Goal: Task Accomplishment & Management: Complete application form

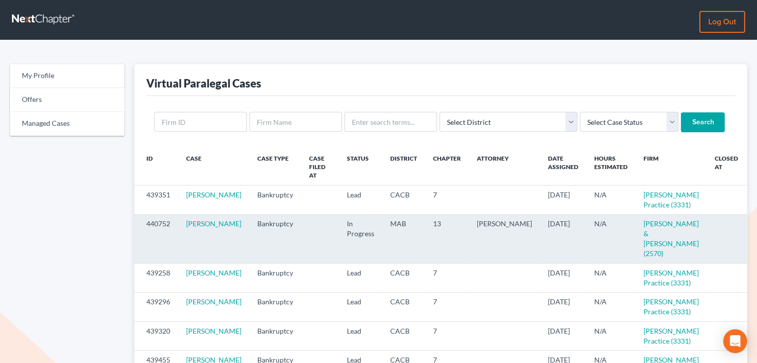
click at [754, 227] on icon "visibility" at bounding box center [757, 224] width 7 height 7
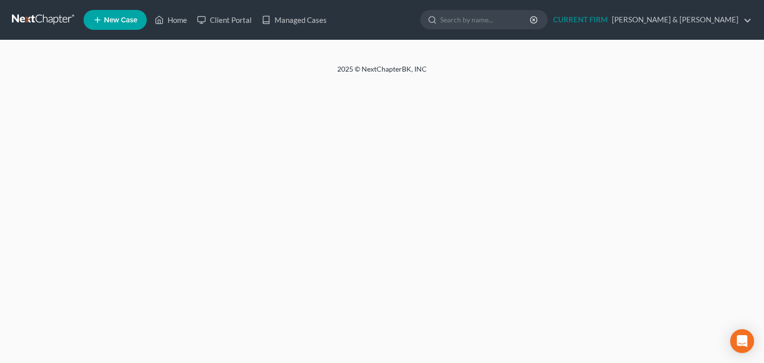
select select "0"
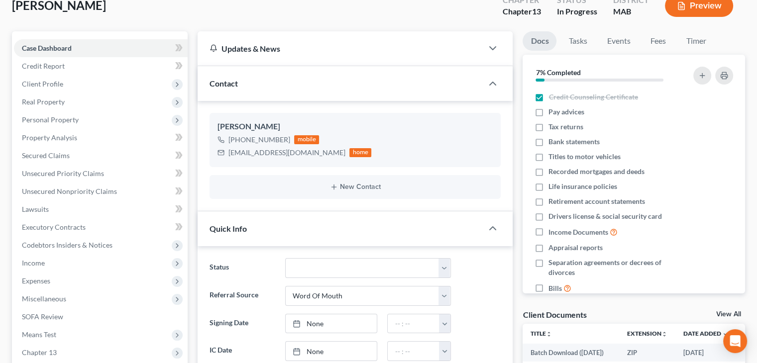
scroll to position [56, 0]
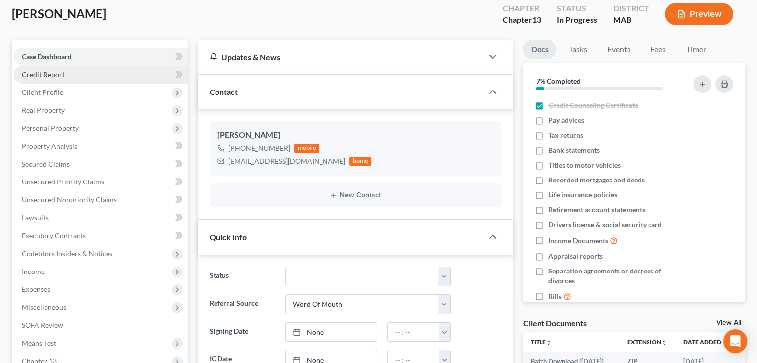
click at [54, 75] on span "Credit Report" at bounding box center [43, 74] width 43 height 8
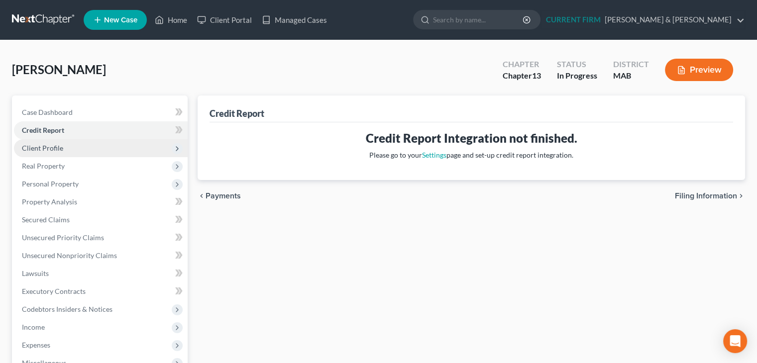
click at [56, 151] on span "Client Profile" at bounding box center [42, 148] width 41 height 8
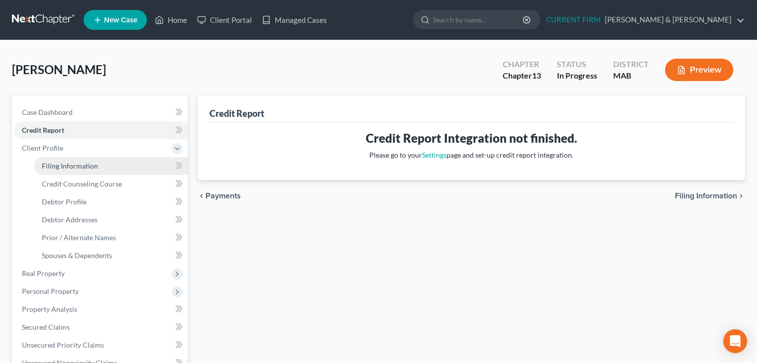
click at [86, 168] on span "Filing Information" at bounding box center [70, 166] width 56 height 8
select select "1"
select select "0"
select select "3"
select select "0"
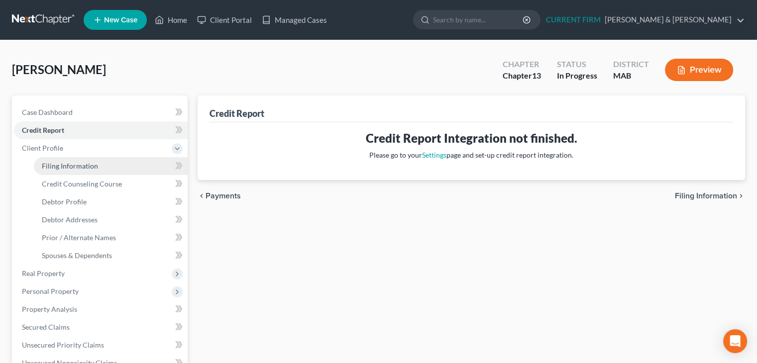
select select "22"
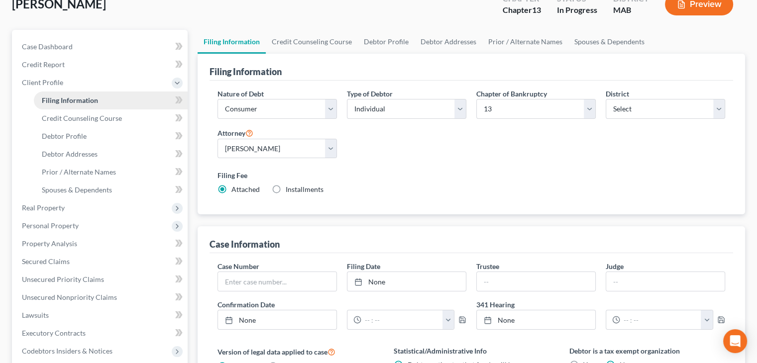
scroll to position [65, 0]
click at [111, 118] on span "Credit Counseling Course" at bounding box center [82, 118] width 80 height 8
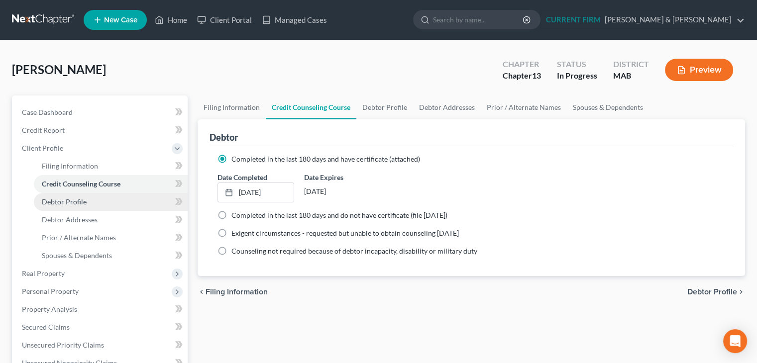
click at [70, 203] on span "Debtor Profile" at bounding box center [64, 202] width 45 height 8
select select "1"
select select "0"
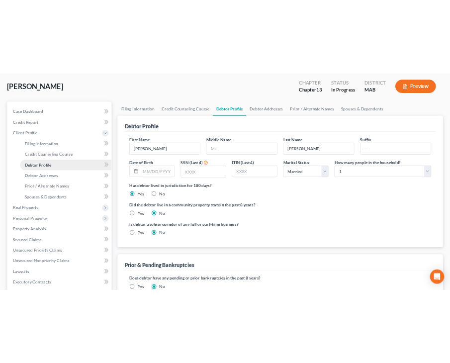
scroll to position [49, 0]
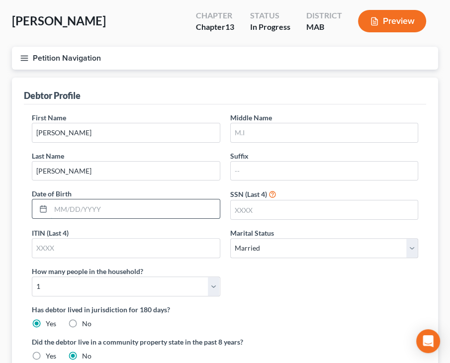
click at [133, 210] on input "text" at bounding box center [135, 209] width 169 height 19
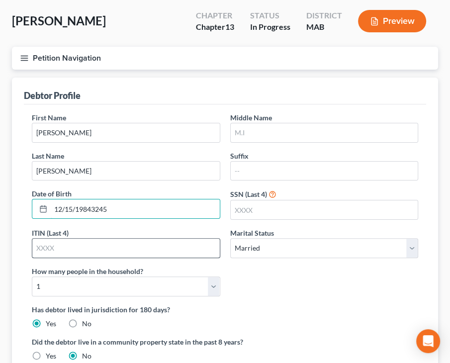
type input "12/15/19843245"
click at [123, 247] on input "text" at bounding box center [126, 248] width 188 height 19
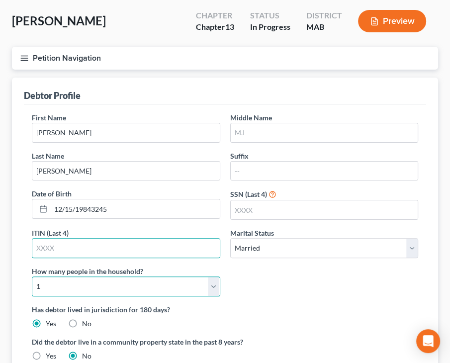
click at [208, 281] on select "Select 1 2 3 4 5 6 7 8 9 10 11 12 13 14 15 16 17 18 19 20" at bounding box center [126, 287] width 189 height 20
click at [32, 277] on select "Select 1 2 3 4 5 6 7 8 9 10 11 12 13 14 15 16 17 18 19 20" at bounding box center [126, 287] width 189 height 20
click at [219, 283] on select "Select 1 2 3 4 5 6 7 8 9 10 11 12 13 14 15 16 17 18 19 20" at bounding box center [126, 287] width 189 height 20
select select "3"
click at [32, 277] on select "Select 1 2 3 4 5 6 7 8 9 10 11 12 13 14 15 16 17 18 19 20" at bounding box center [126, 287] width 189 height 20
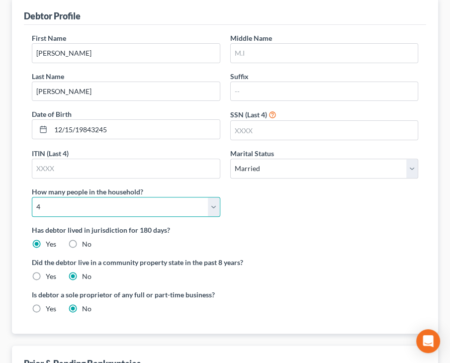
scroll to position [188, 0]
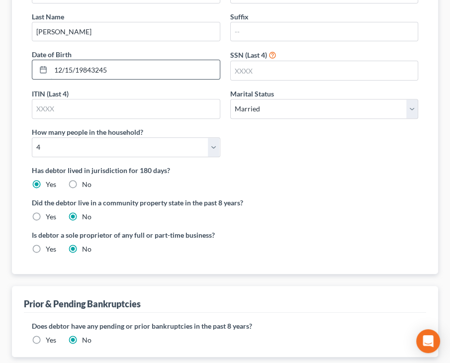
click at [154, 73] on input "12/15/19843245" at bounding box center [135, 69] width 169 height 19
type input "[DATE]"
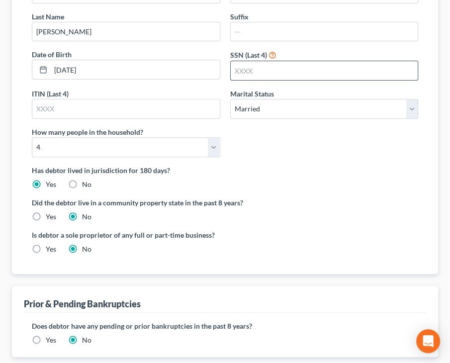
click at [285, 76] on input "text" at bounding box center [325, 70] width 188 height 19
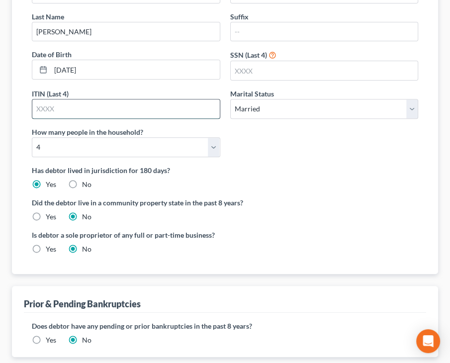
click at [156, 109] on input "text" at bounding box center [126, 109] width 188 height 19
click at [290, 70] on input "text" at bounding box center [325, 70] width 188 height 19
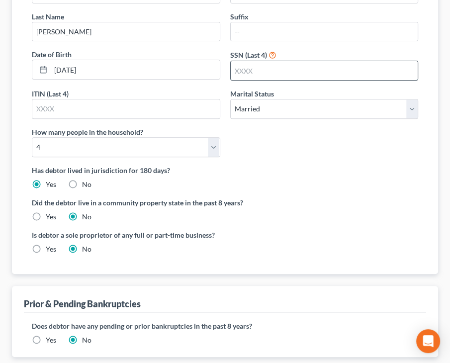
click at [294, 64] on input "text" at bounding box center [325, 70] width 188 height 19
type input "3248"
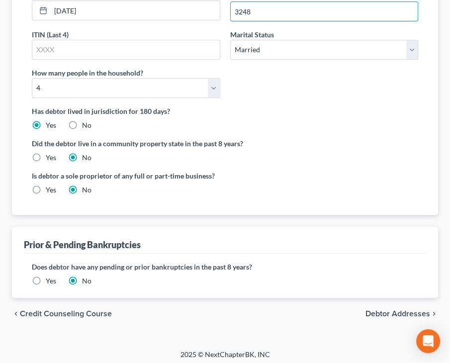
scroll to position [250, 0]
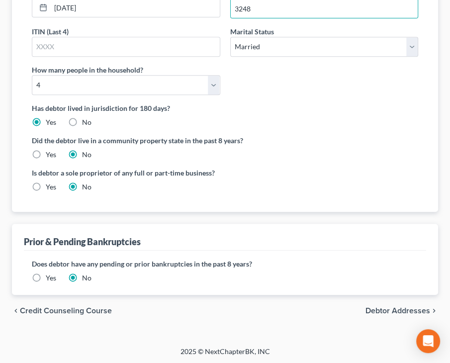
click at [377, 307] on span "Debtor Addresses" at bounding box center [398, 311] width 65 height 8
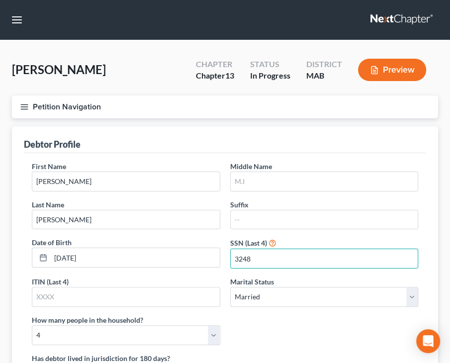
select select "0"
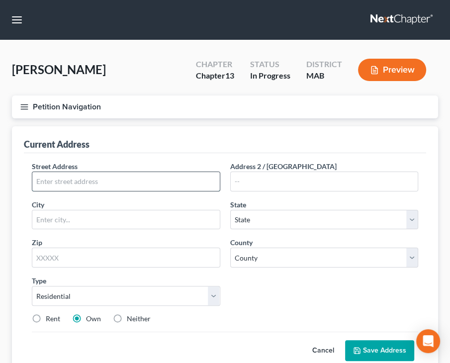
click at [150, 184] on input "text" at bounding box center [126, 181] width 188 height 19
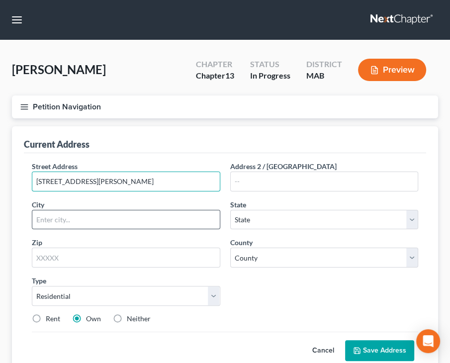
type input "[STREET_ADDRESS][PERSON_NAME]"
click at [184, 215] on input "text" at bounding box center [126, 219] width 188 height 19
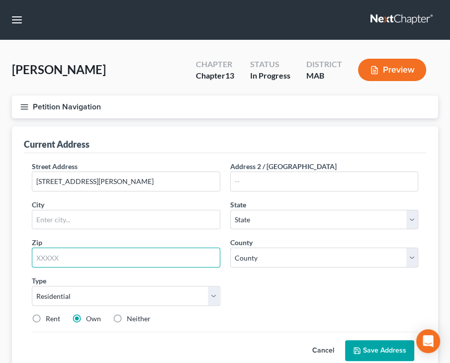
click at [208, 261] on input "text" at bounding box center [126, 258] width 189 height 20
type input "01915"
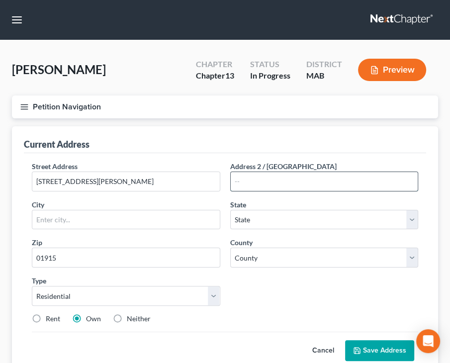
type input "[PERSON_NAME]"
select select "22"
click at [294, 183] on input "text" at bounding box center [325, 181] width 188 height 19
click at [286, 287] on div "Street Address * [STREET_ADDRESS][PERSON_NAME] Address [GEOGRAPHIC_DATA] * [PER…" at bounding box center [225, 246] width 397 height 171
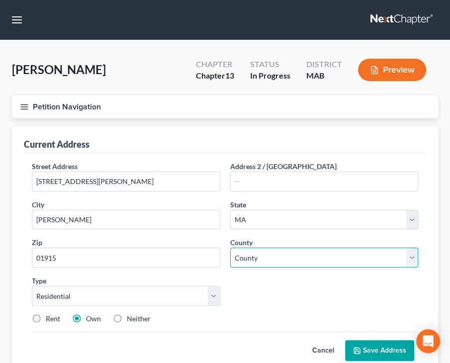
click at [274, 256] on select "County [GEOGRAPHIC_DATA] [GEOGRAPHIC_DATA] [GEOGRAPHIC_DATA] [GEOGRAPHIC_DATA] …" at bounding box center [324, 258] width 189 height 20
select select "4"
click at [230, 248] on select "County [GEOGRAPHIC_DATA] [GEOGRAPHIC_DATA] [GEOGRAPHIC_DATA] [GEOGRAPHIC_DATA] …" at bounding box center [324, 258] width 189 height 20
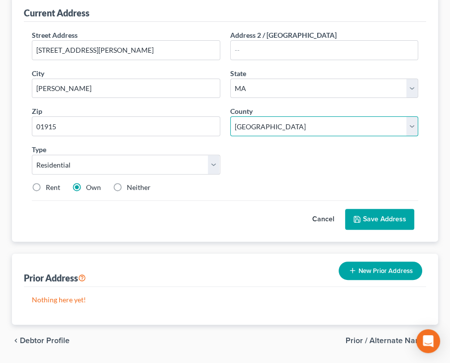
scroll to position [161, 0]
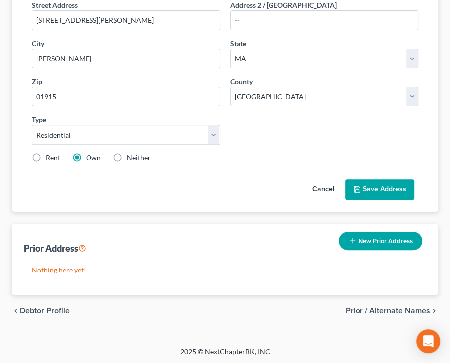
click at [384, 189] on button "Save Address" at bounding box center [379, 189] width 69 height 21
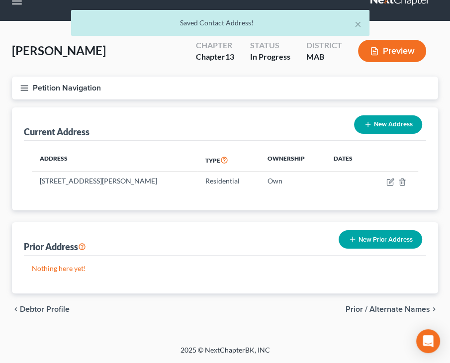
scroll to position [18, 0]
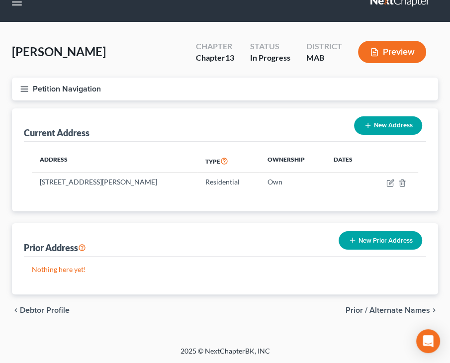
click at [399, 312] on span "Prior / Alternate Names" at bounding box center [388, 311] width 85 height 8
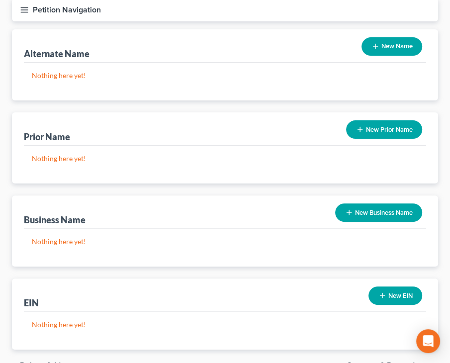
scroll to position [114, 0]
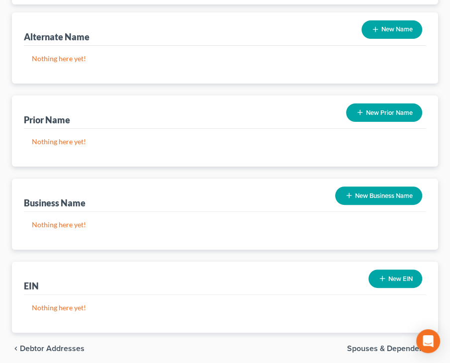
click at [390, 202] on button "New Business Name" at bounding box center [378, 196] width 87 height 18
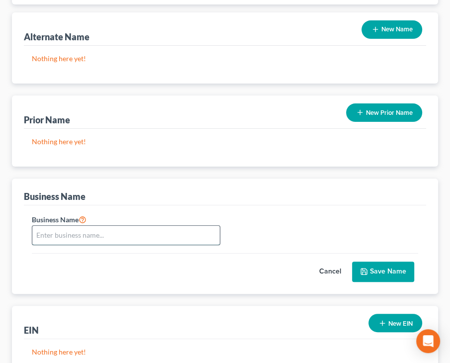
click at [137, 234] on input "text" at bounding box center [126, 235] width 188 height 19
click at [173, 237] on input "text" at bounding box center [126, 235] width 188 height 19
type input "We Wrap"
click at [396, 275] on button "Save Name" at bounding box center [383, 272] width 62 height 21
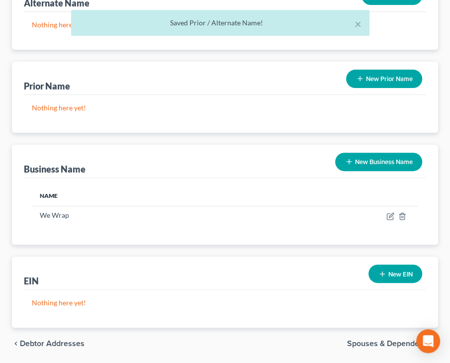
scroll to position [181, 0]
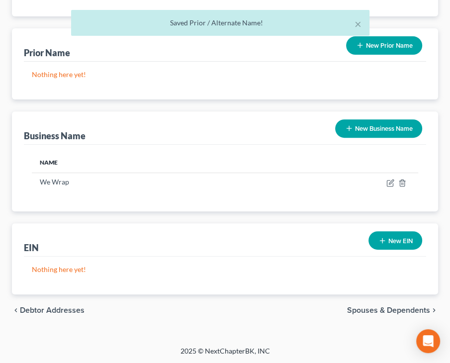
click at [390, 237] on button "New EIN" at bounding box center [396, 240] width 54 height 18
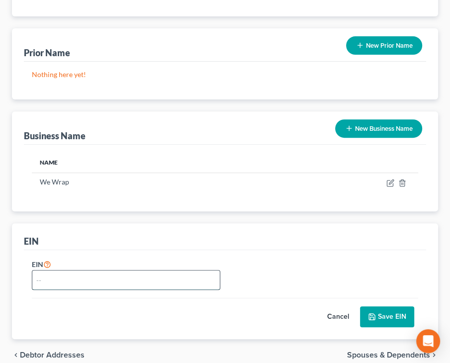
click at [140, 281] on input "text" at bounding box center [126, 280] width 188 height 19
type input "[US_EMPLOYER_IDENTIFICATION_NUMBER]"
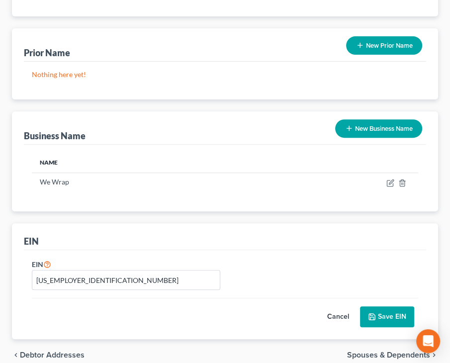
click at [379, 323] on button "Save EIN" at bounding box center [387, 317] width 54 height 21
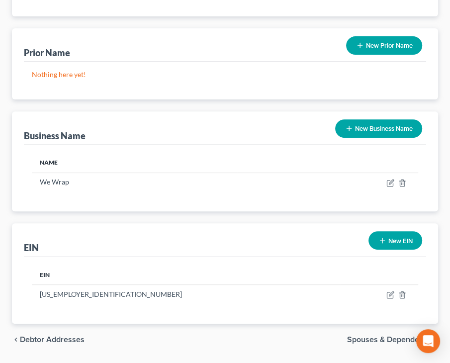
scroll to position [210, 0]
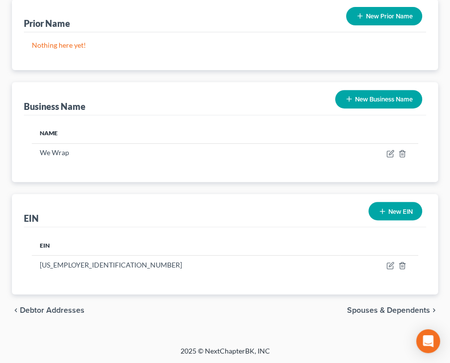
click at [402, 312] on span "Spouses & Dependents" at bounding box center [388, 311] width 83 height 8
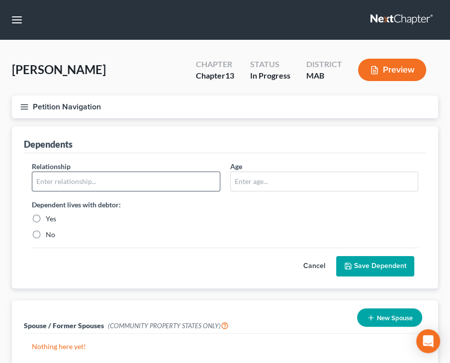
click at [83, 186] on input "text" at bounding box center [126, 181] width 188 height 19
type input "Wife"
click at [46, 216] on label "Yes" at bounding box center [51, 219] width 10 height 10
click at [50, 216] on input "Yes" at bounding box center [53, 217] width 6 height 6
radio input "true"
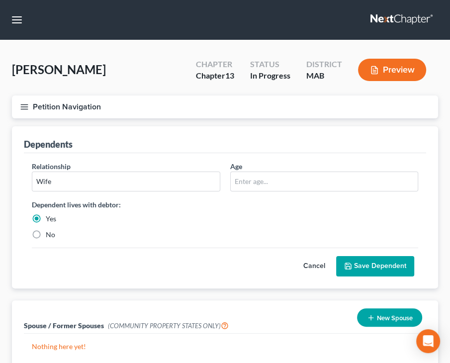
click at [359, 263] on button "Save Dependent" at bounding box center [375, 266] width 78 height 21
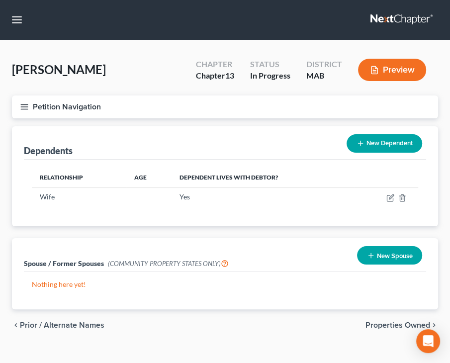
click at [369, 149] on button "New Dependent" at bounding box center [385, 143] width 76 height 18
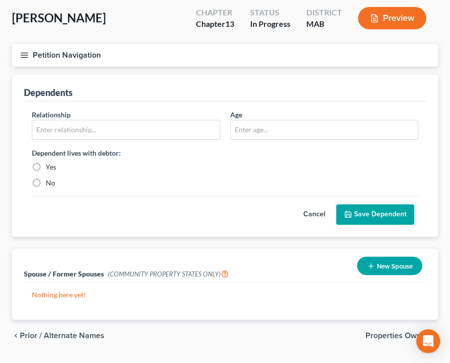
scroll to position [78, 0]
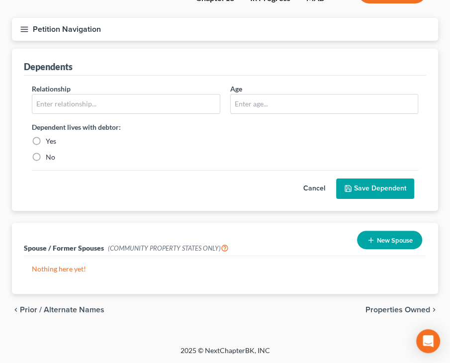
click at [82, 310] on span "Prior / Alternate Names" at bounding box center [62, 310] width 85 height 8
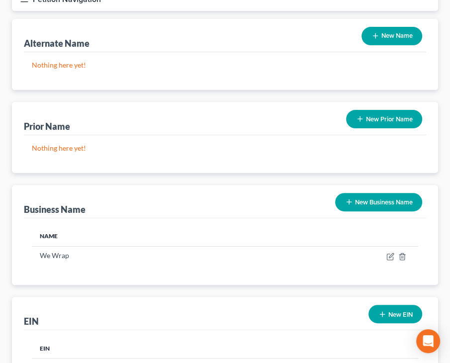
scroll to position [117, 0]
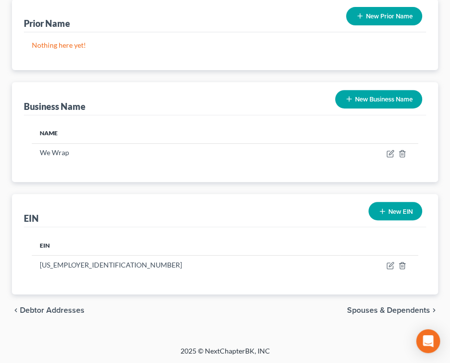
click at [372, 308] on span "Spouses & Dependents" at bounding box center [388, 311] width 83 height 8
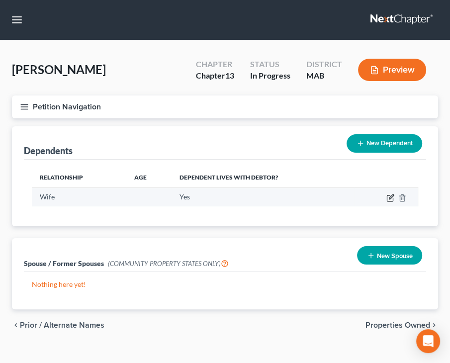
click at [387, 199] on icon "button" at bounding box center [391, 198] width 8 height 8
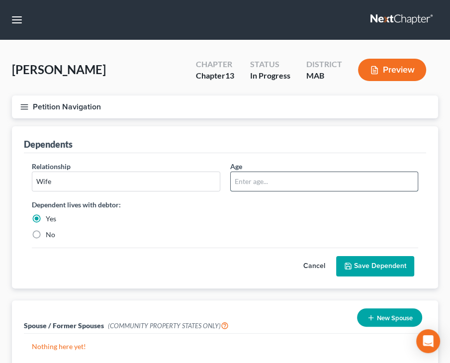
click at [279, 185] on input "text" at bounding box center [325, 181] width 188 height 19
type input "42"
click at [372, 273] on button "Save Dependent" at bounding box center [375, 266] width 78 height 21
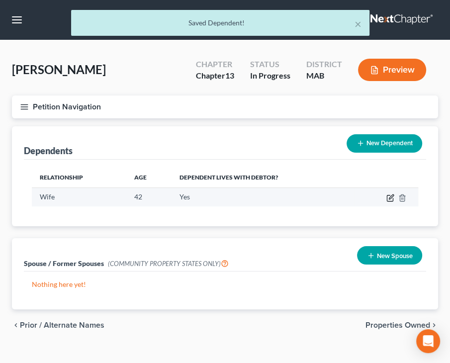
click at [389, 198] on icon "button" at bounding box center [391, 197] width 4 height 4
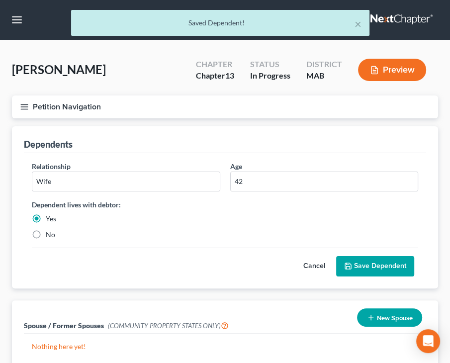
click at [388, 268] on button "Save Dependent" at bounding box center [375, 266] width 78 height 21
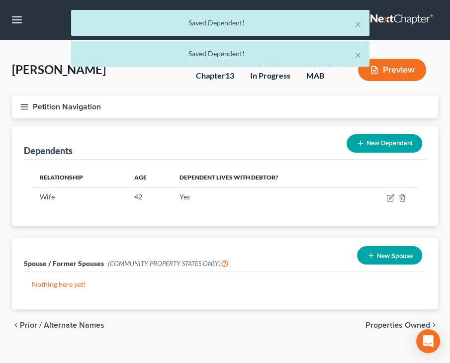
click at [389, 143] on button "New Dependent" at bounding box center [385, 143] width 76 height 18
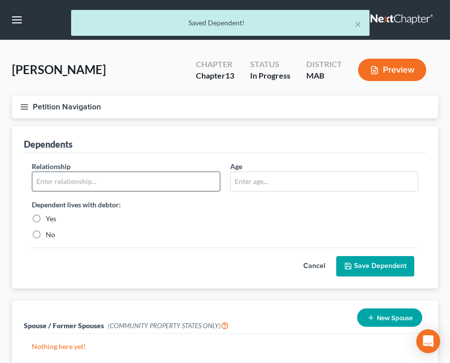
click at [182, 185] on input "text" at bounding box center [126, 181] width 188 height 19
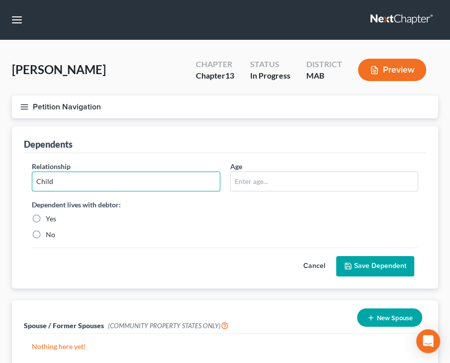
type input "Child"
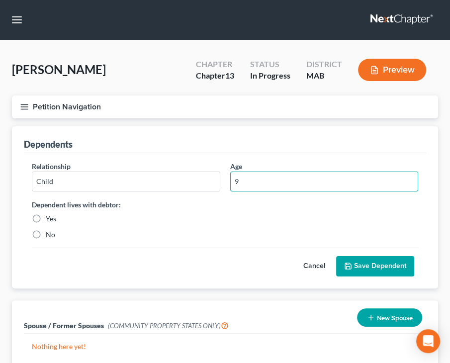
type input "9"
click at [46, 218] on label "Yes" at bounding box center [51, 219] width 10 height 10
click at [50, 218] on input "Yes" at bounding box center [53, 217] width 6 height 6
radio input "true"
click at [356, 260] on button "Save Dependent" at bounding box center [375, 266] width 78 height 21
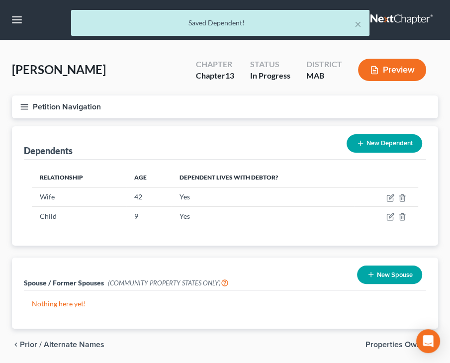
click at [392, 144] on button "New Dependent" at bounding box center [385, 143] width 76 height 18
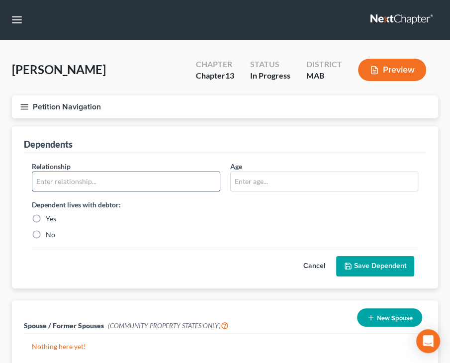
click at [124, 185] on input "text" at bounding box center [126, 181] width 188 height 19
type input "Son"
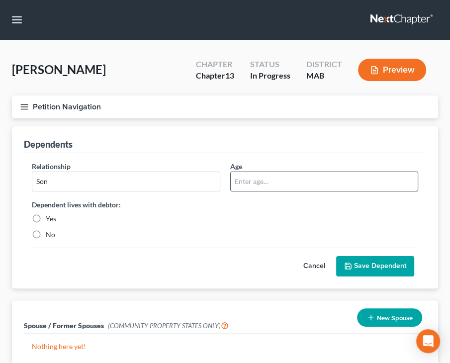
click at [245, 186] on input "text" at bounding box center [325, 181] width 188 height 19
type input "7"
click at [46, 215] on label "Yes" at bounding box center [51, 219] width 10 height 10
click at [50, 215] on input "Yes" at bounding box center [53, 217] width 6 height 6
radio input "true"
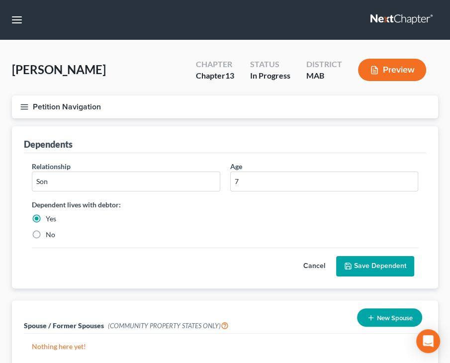
click at [378, 270] on button "Save Dependent" at bounding box center [375, 266] width 78 height 21
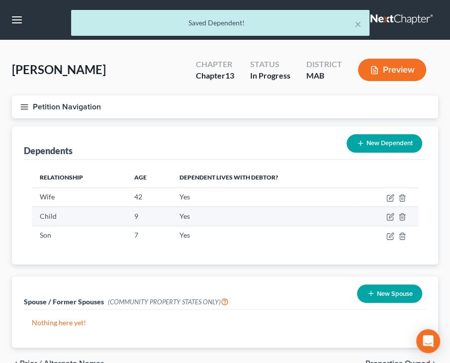
click at [395, 215] on td at bounding box center [387, 216] width 64 height 19
click at [389, 215] on icon "button" at bounding box center [391, 217] width 8 height 8
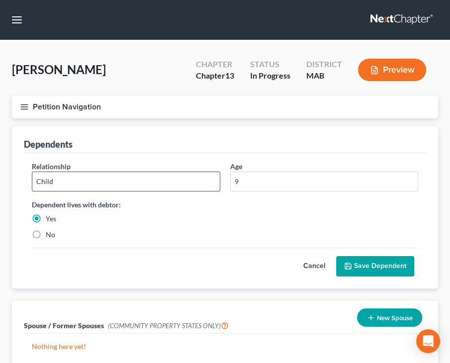
click at [125, 185] on input "Child" at bounding box center [126, 181] width 188 height 19
type input "C"
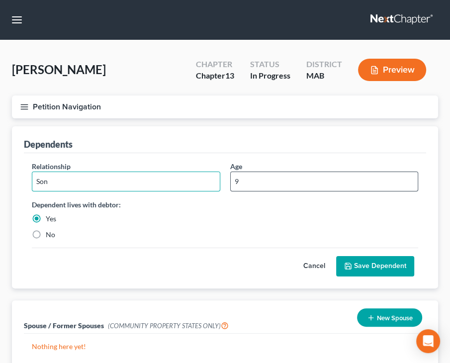
type input "Son"
click at [257, 186] on input "9" at bounding box center [325, 181] width 188 height 19
type input "*"
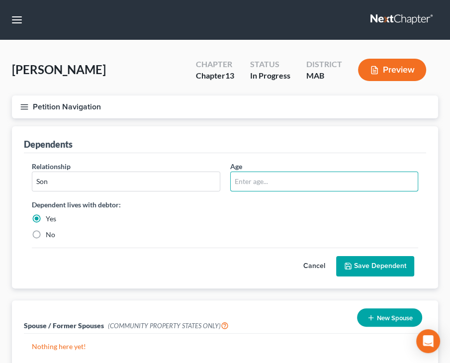
type input "9"
click at [384, 269] on button "Save Dependent" at bounding box center [375, 266] width 78 height 21
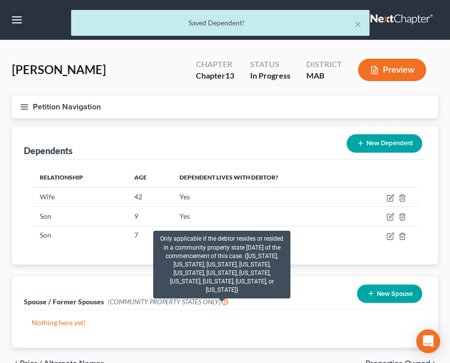
click at [221, 300] on icon at bounding box center [225, 301] width 8 height 9
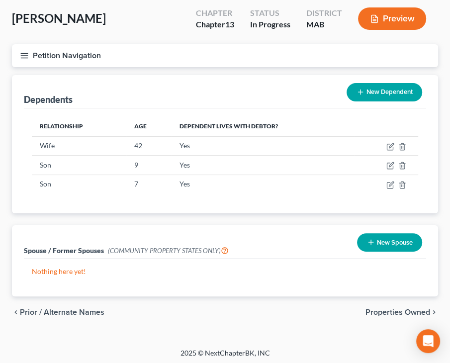
scroll to position [54, 0]
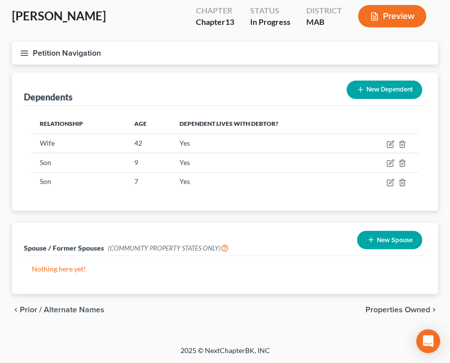
click at [389, 312] on span "Properties Owned" at bounding box center [398, 310] width 65 height 8
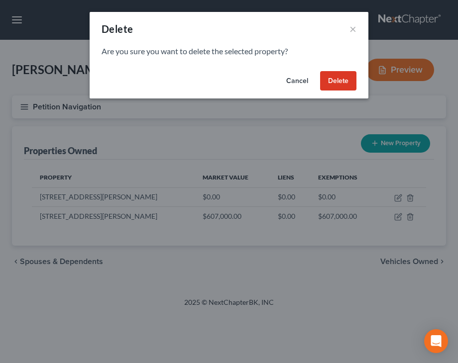
click at [340, 73] on button "Delete" at bounding box center [338, 81] width 36 height 20
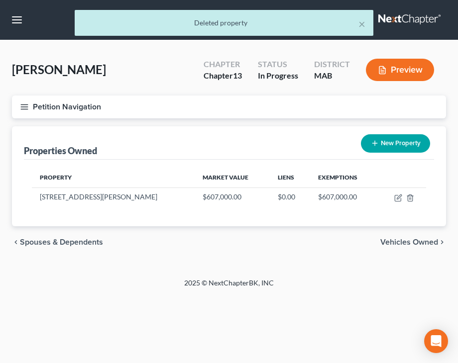
click at [414, 245] on span "Vehicles Owned" at bounding box center [409, 242] width 58 height 8
